Goal: Feedback & Contribution: Contribute content

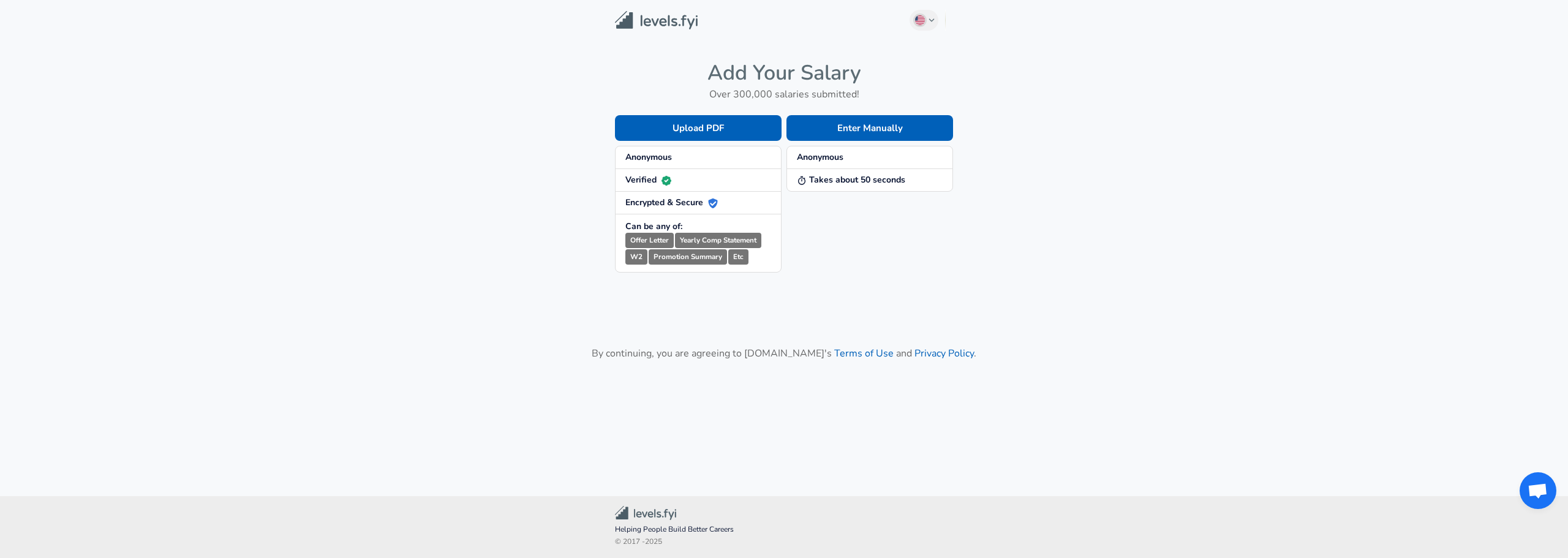
click at [677, 24] on img at bounding box center [656, 20] width 82 height 19
click at [897, 127] on button "Enter Manually" at bounding box center [870, 127] width 167 height 25
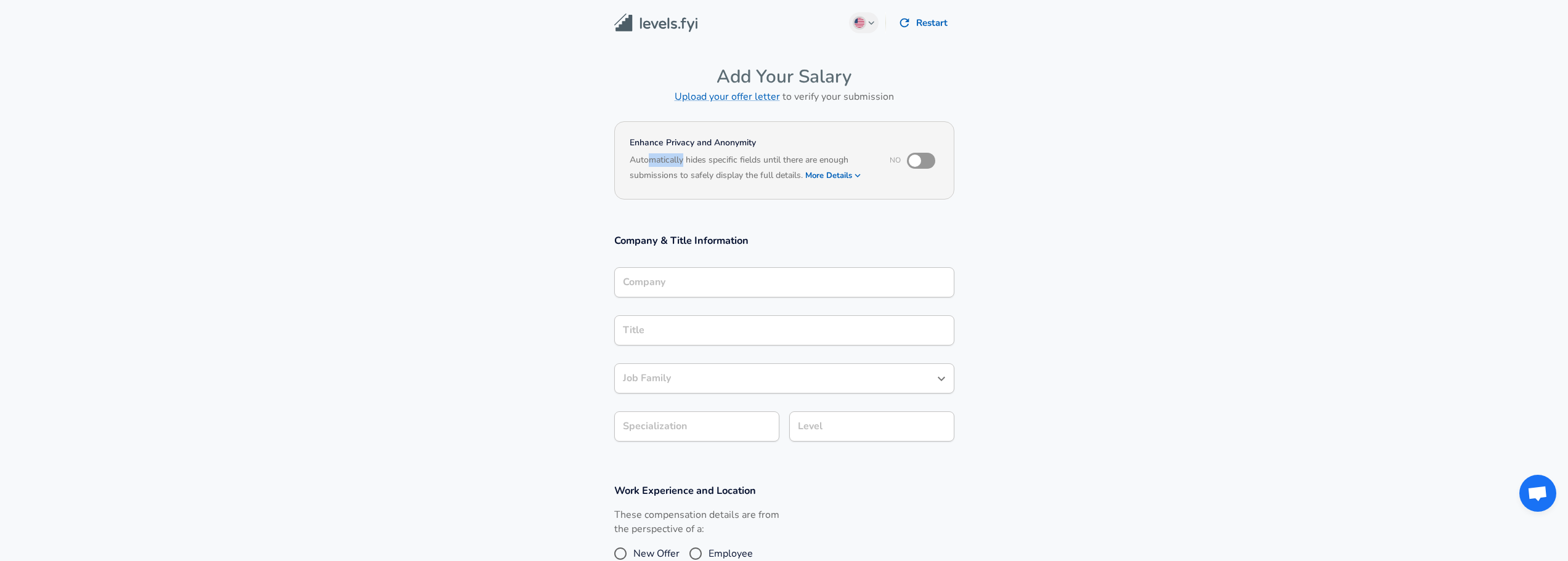
drag, startPoint x: 650, startPoint y: 160, endPoint x: 682, endPoint y: 157, distance: 32.1
click at [682, 157] on h6 "Automatically hides specific fields until there are enough submissions to safel…" at bounding box center [751, 168] width 244 height 31
click at [682, 156] on h6 "Automatically hides specific fields until there are enough submissions to safel…" at bounding box center [751, 168] width 244 height 31
click at [717, 212] on section "Enhance Privacy and Anonymity No Automatically hides specific fields until ther…" at bounding box center [784, 168] width 1568 height 102
click at [923, 168] on input "checkbox" at bounding box center [915, 161] width 70 height 24
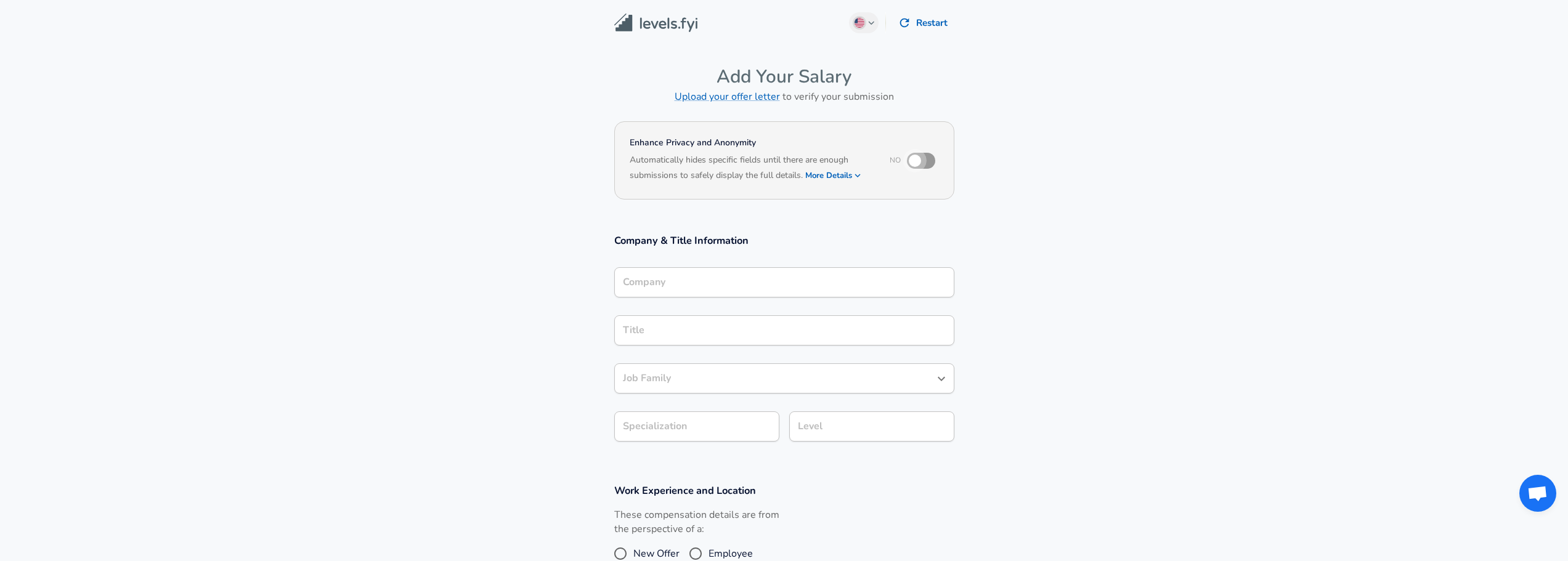
checkbox input "true"
click at [912, 206] on section "Enhance Privacy and Anonymity Yes Automatically hides specific fields until the…" at bounding box center [784, 168] width 1568 height 102
click at [784, 279] on input "Company" at bounding box center [784, 282] width 329 height 19
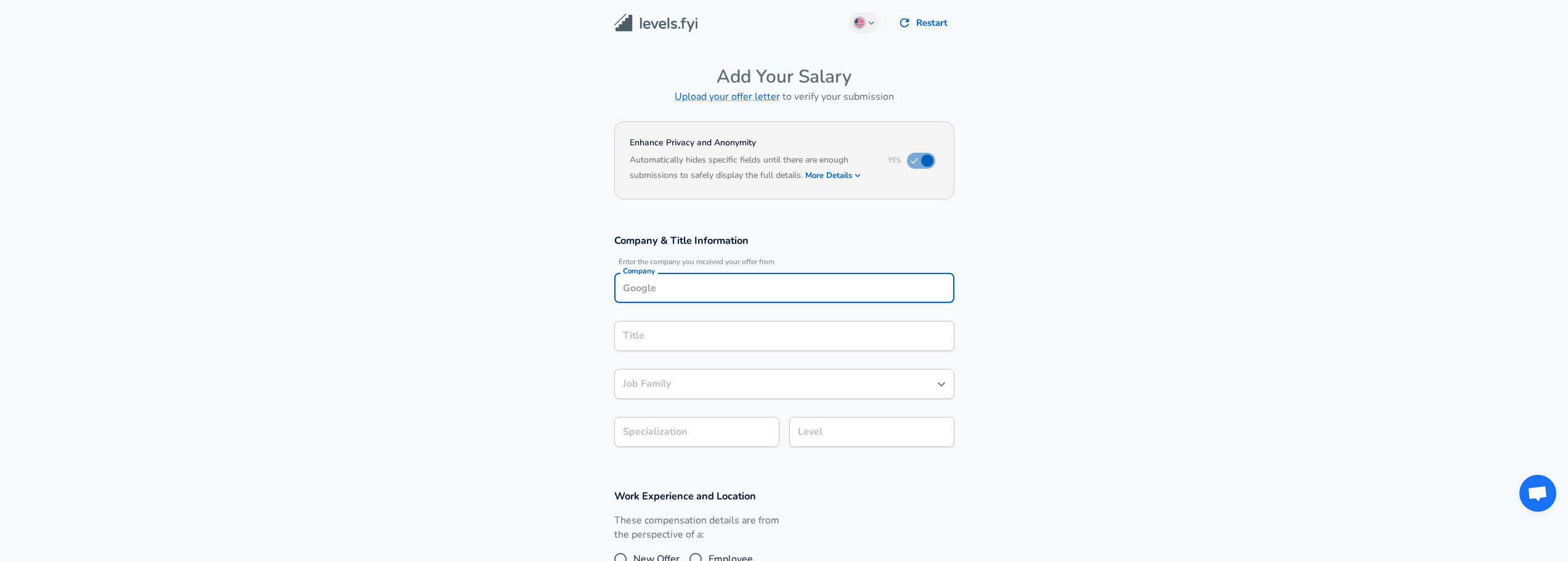
scroll to position [384, 0]
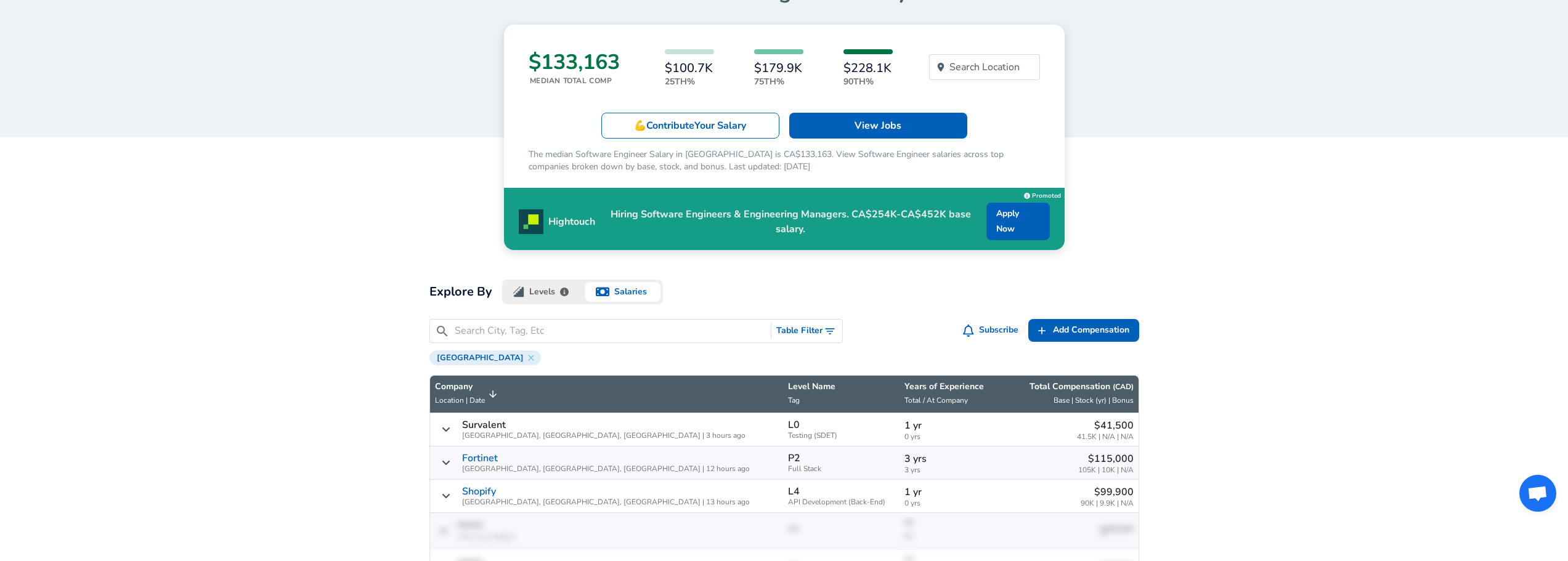
scroll to position [123, 0]
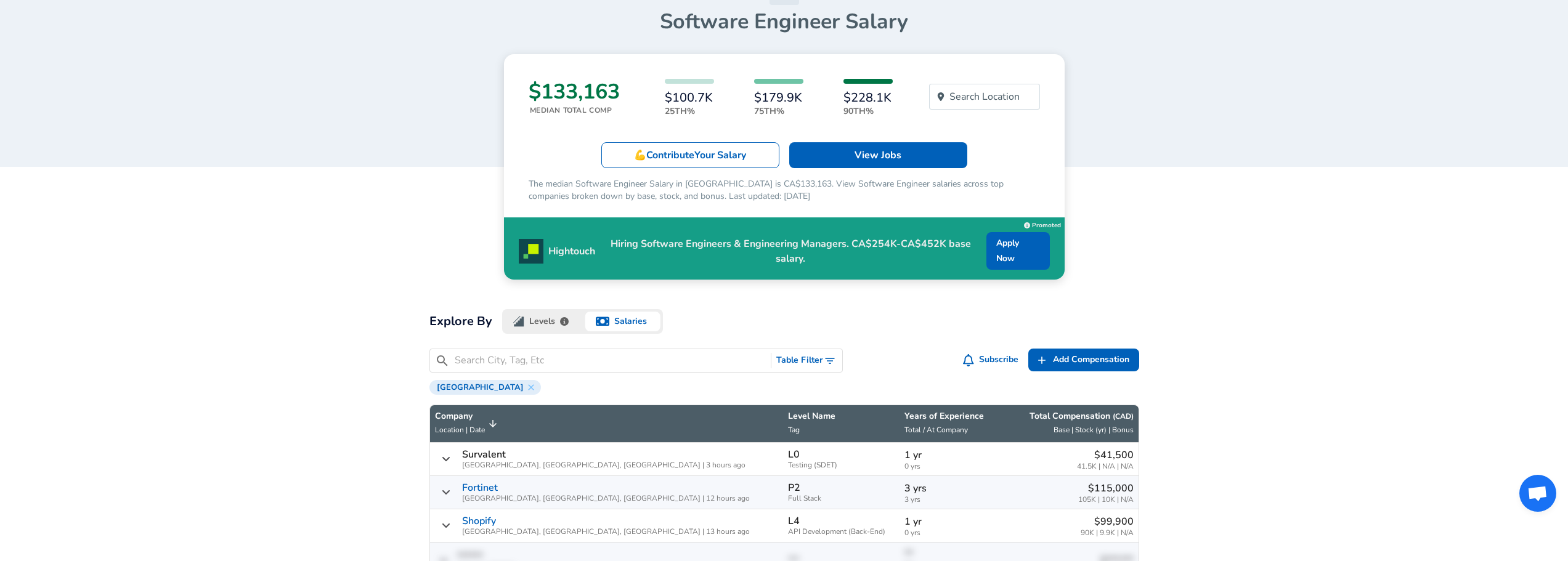
click at [600, 323] on icon "button" at bounding box center [603, 321] width 14 height 9
click at [540, 322] on button "Levels" at bounding box center [543, 320] width 81 height 25
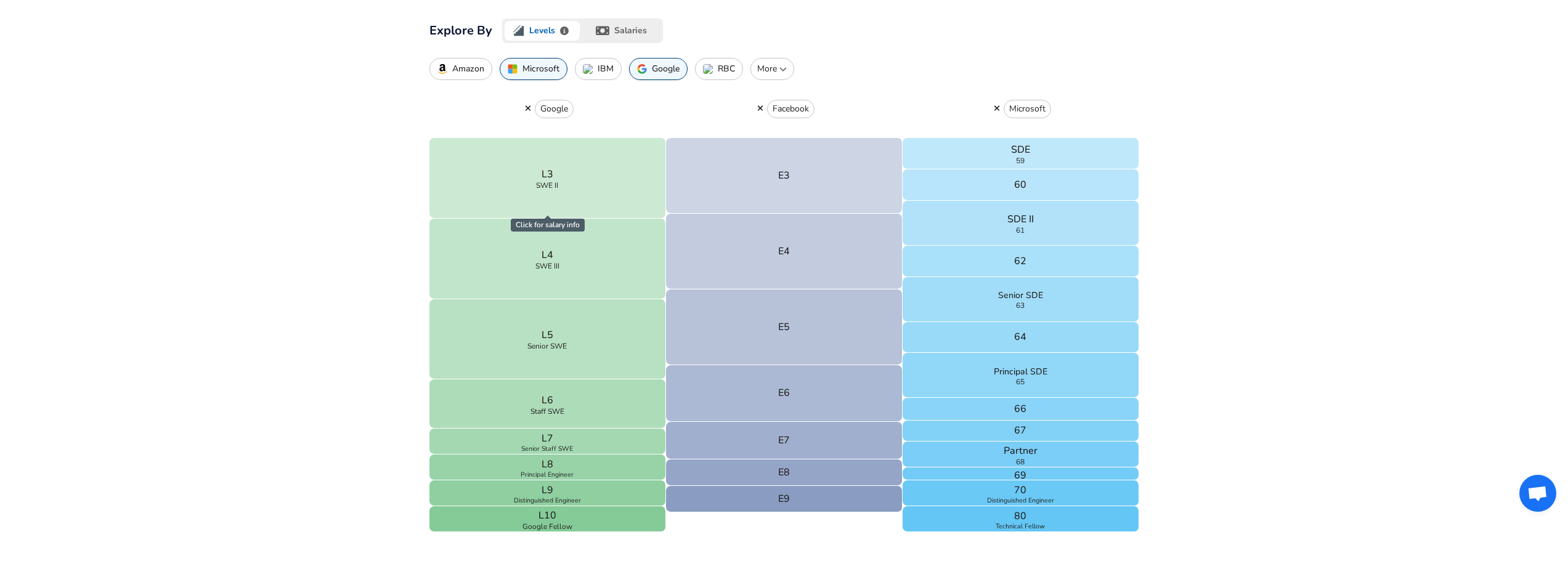
scroll to position [370, 0]
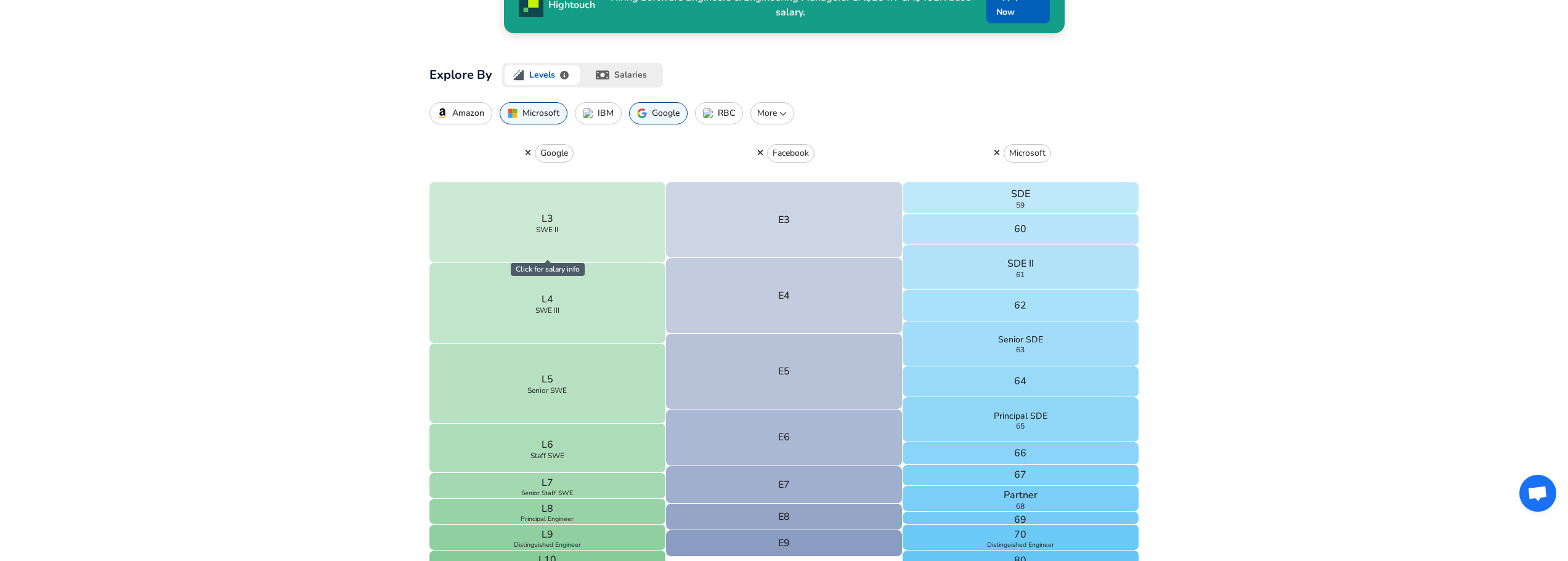
click at [761, 110] on p "More" at bounding box center [772, 113] width 33 height 12
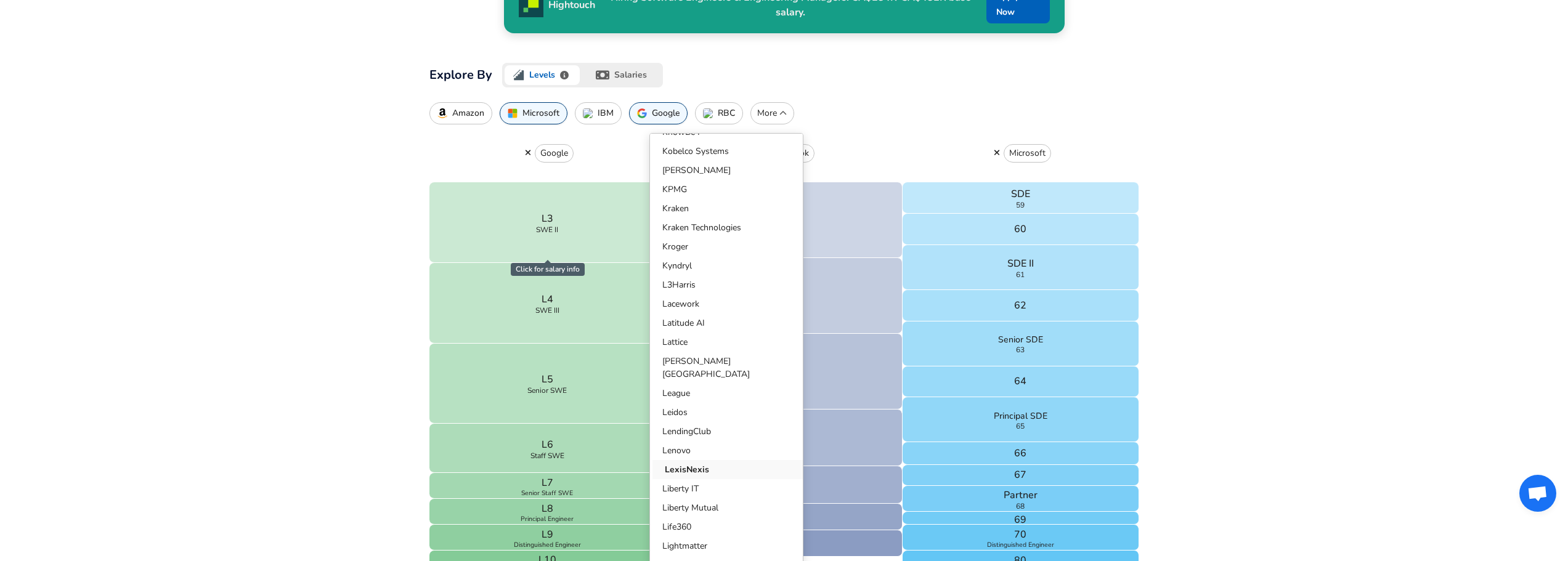
scroll to position [13914, 0]
click at [978, 109] on div "Amazon Microsoft IBM Google RBC More ​ Leveling Standardizations Standard [PERS…" at bounding box center [784, 113] width 709 height 22
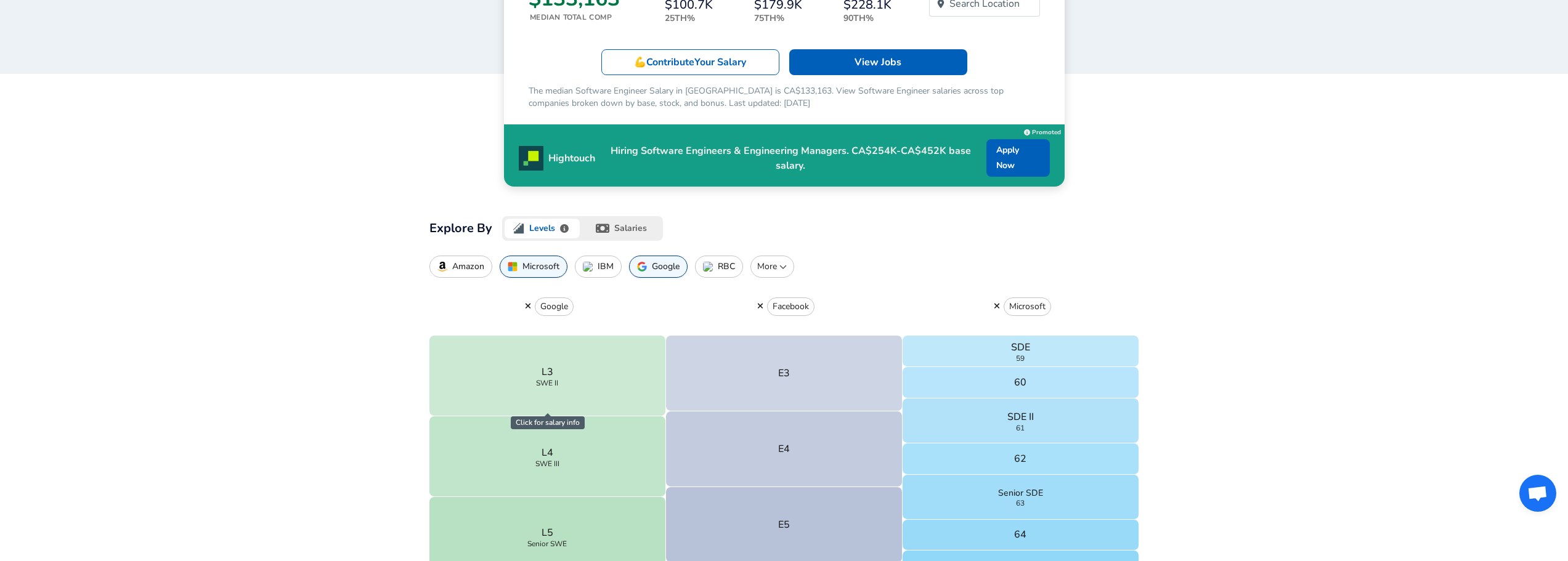
scroll to position [0, 0]
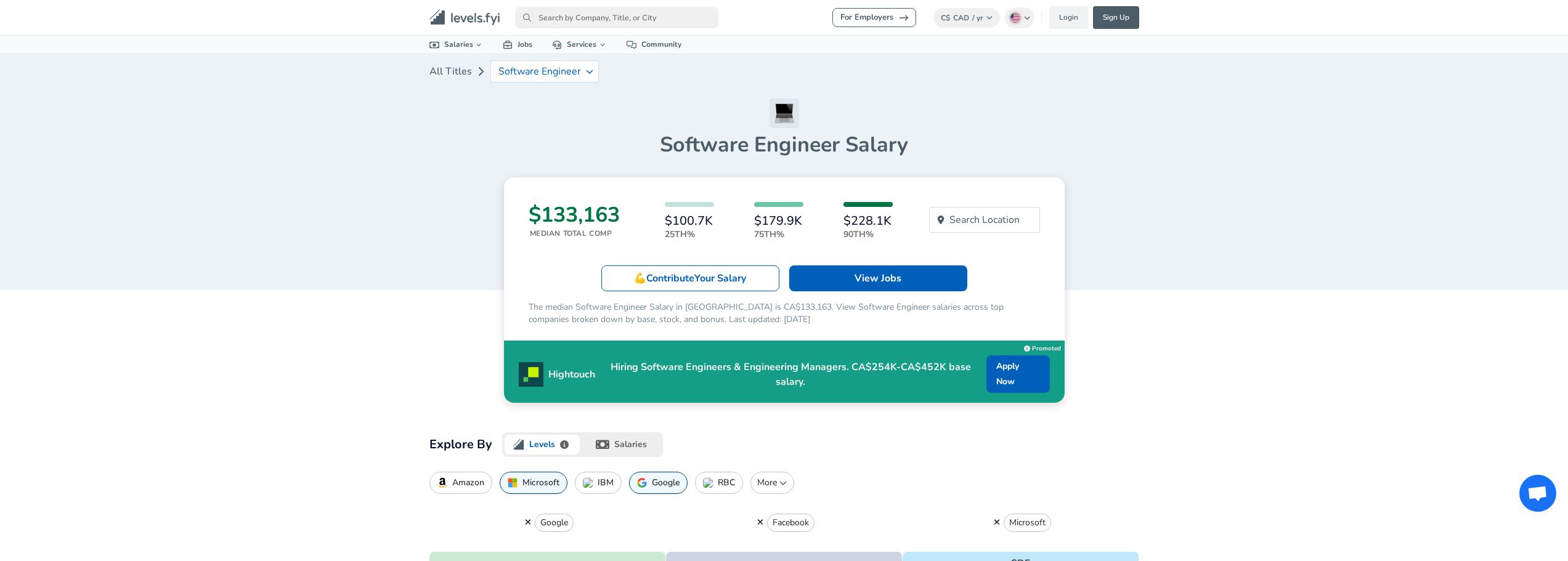
click at [467, 17] on icon "Levels FYI Logo" at bounding box center [465, 17] width 71 height 17
